Goal: Use online tool/utility: Use online tool/utility

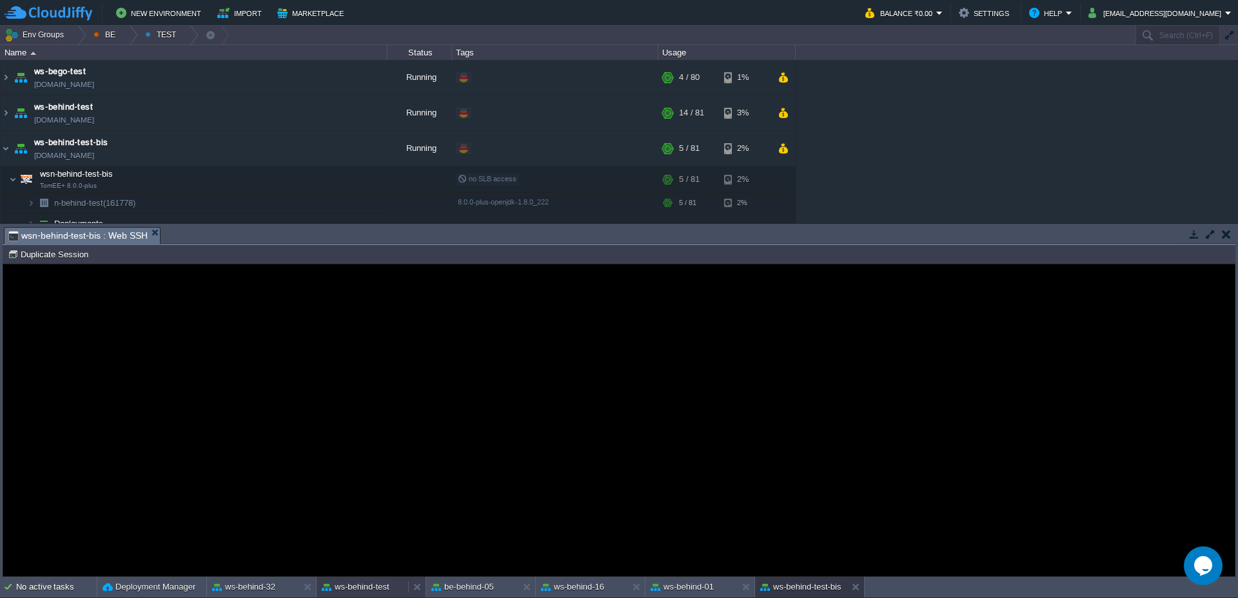
click at [340, 588] on button "ws-behind-test" at bounding box center [356, 586] width 68 height 13
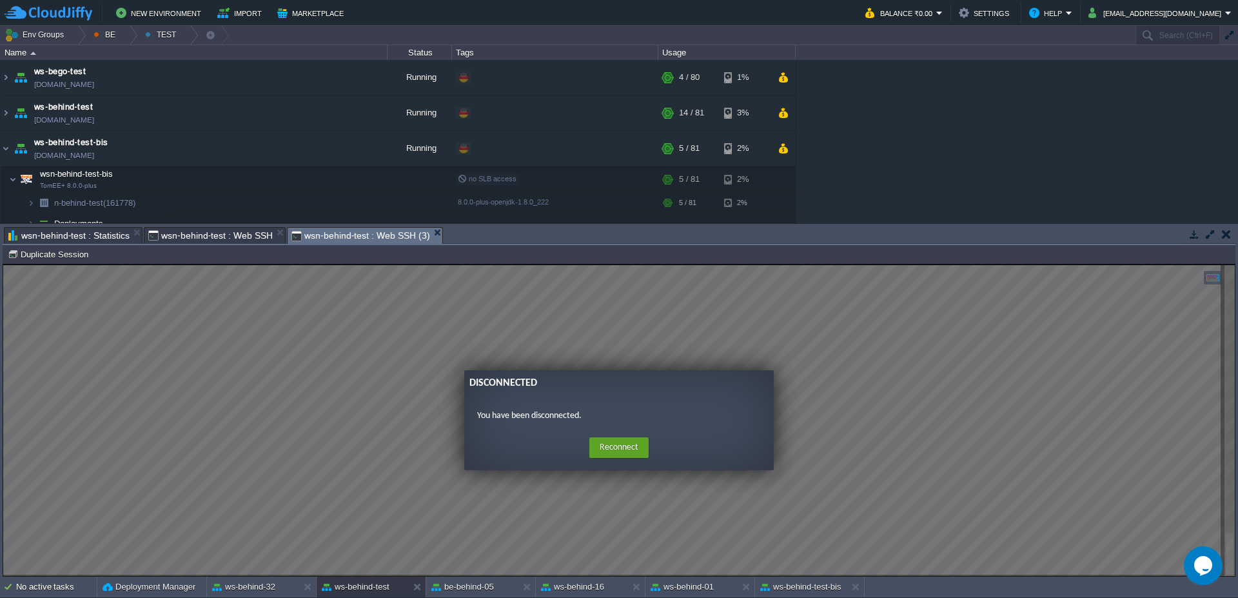
click at [619, 433] on form "Disconnected You have been disconnected. Home Reconnect Logout" at bounding box center [618, 420] width 309 height 101
click at [613, 447] on button "Reconnect" at bounding box center [618, 447] width 59 height 21
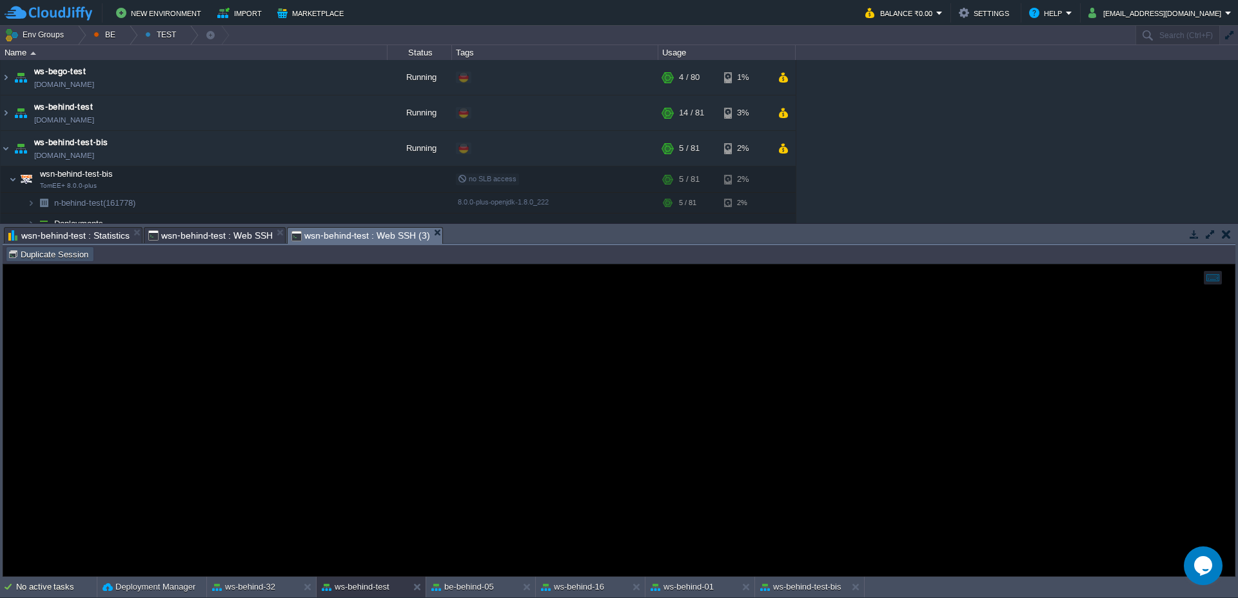
click at [63, 255] on button "Duplicate Session" at bounding box center [50, 254] width 84 height 12
type input "#000000"
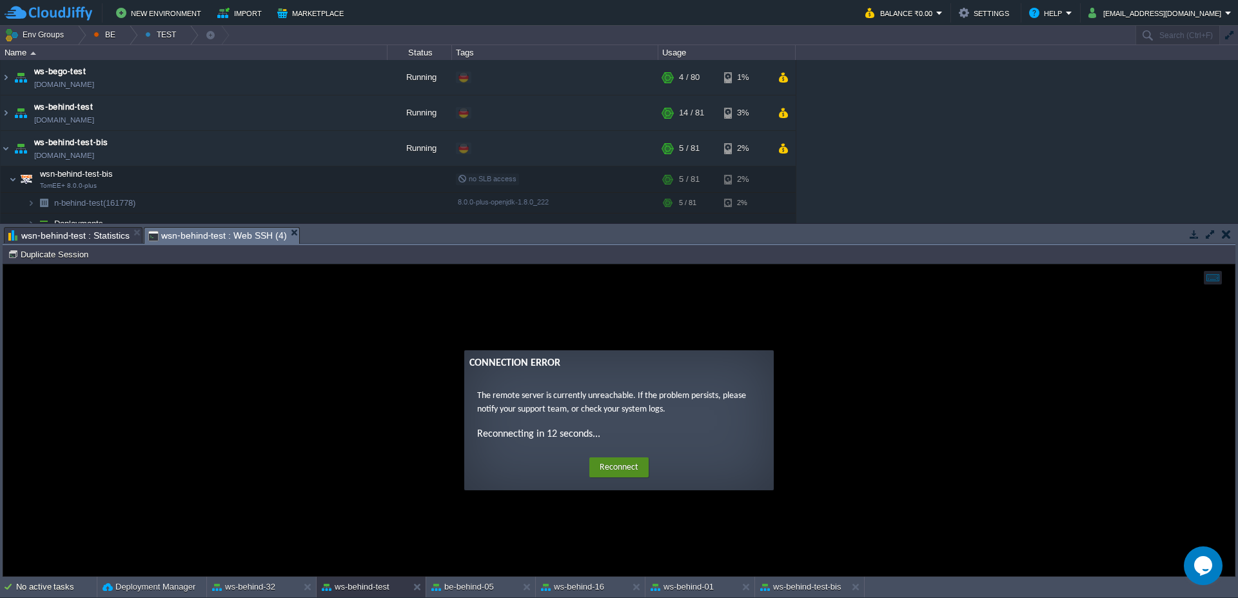
click at [603, 458] on button "Reconnect" at bounding box center [618, 467] width 59 height 21
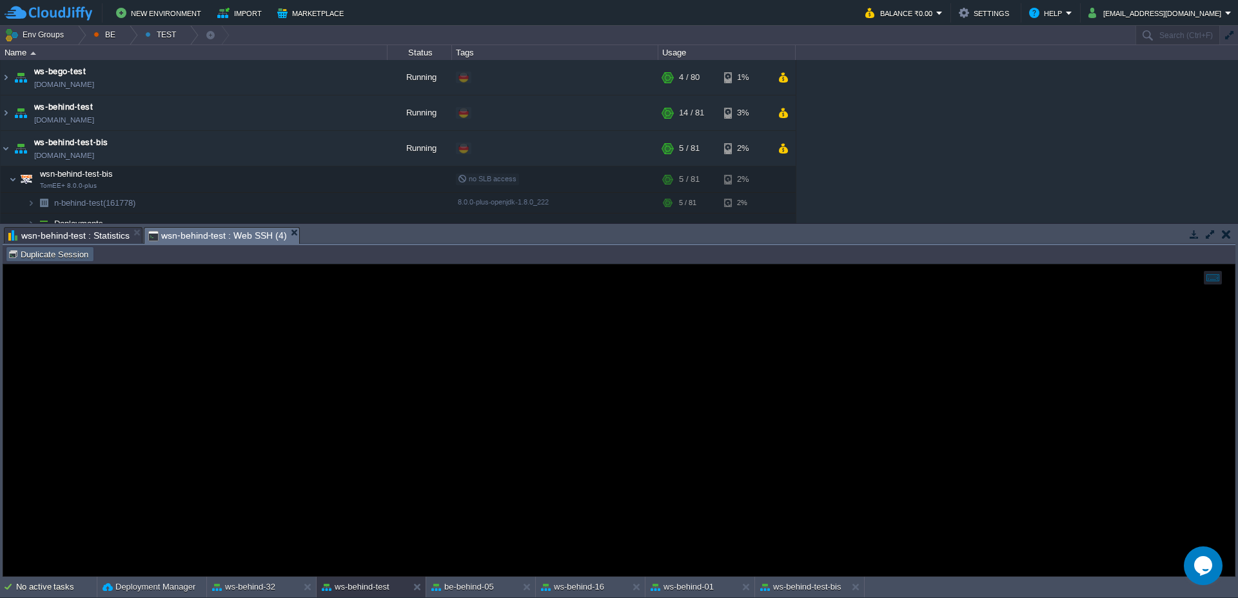
click at [57, 253] on button "Duplicate Session" at bounding box center [50, 254] width 84 height 12
type input "#000000"
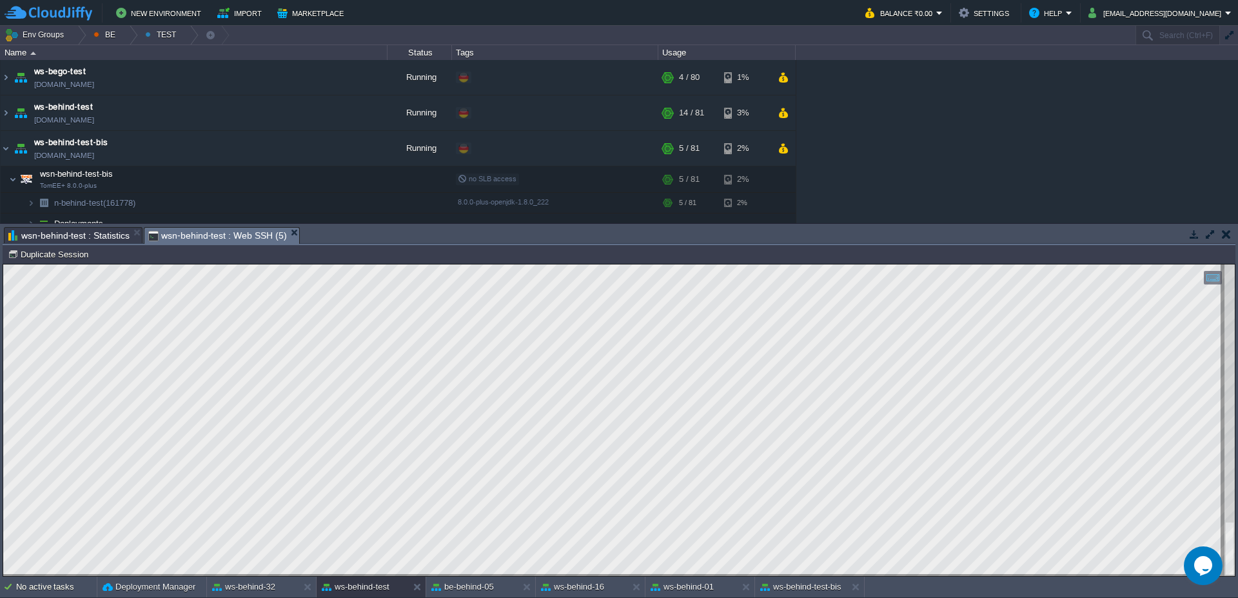
click at [2, 462] on div "Tasks Activity Log Archive Git / SVN n-behind-32 : Statistics n-behind-32 : Web…" at bounding box center [619, 400] width 1238 height 353
type textarea "RDER BY t1.denominazione ASC ---> list size: 1[27msec] [[DATE] 18:27:08.219] re…"
